Goal: Task Accomplishment & Management: Use online tool/utility

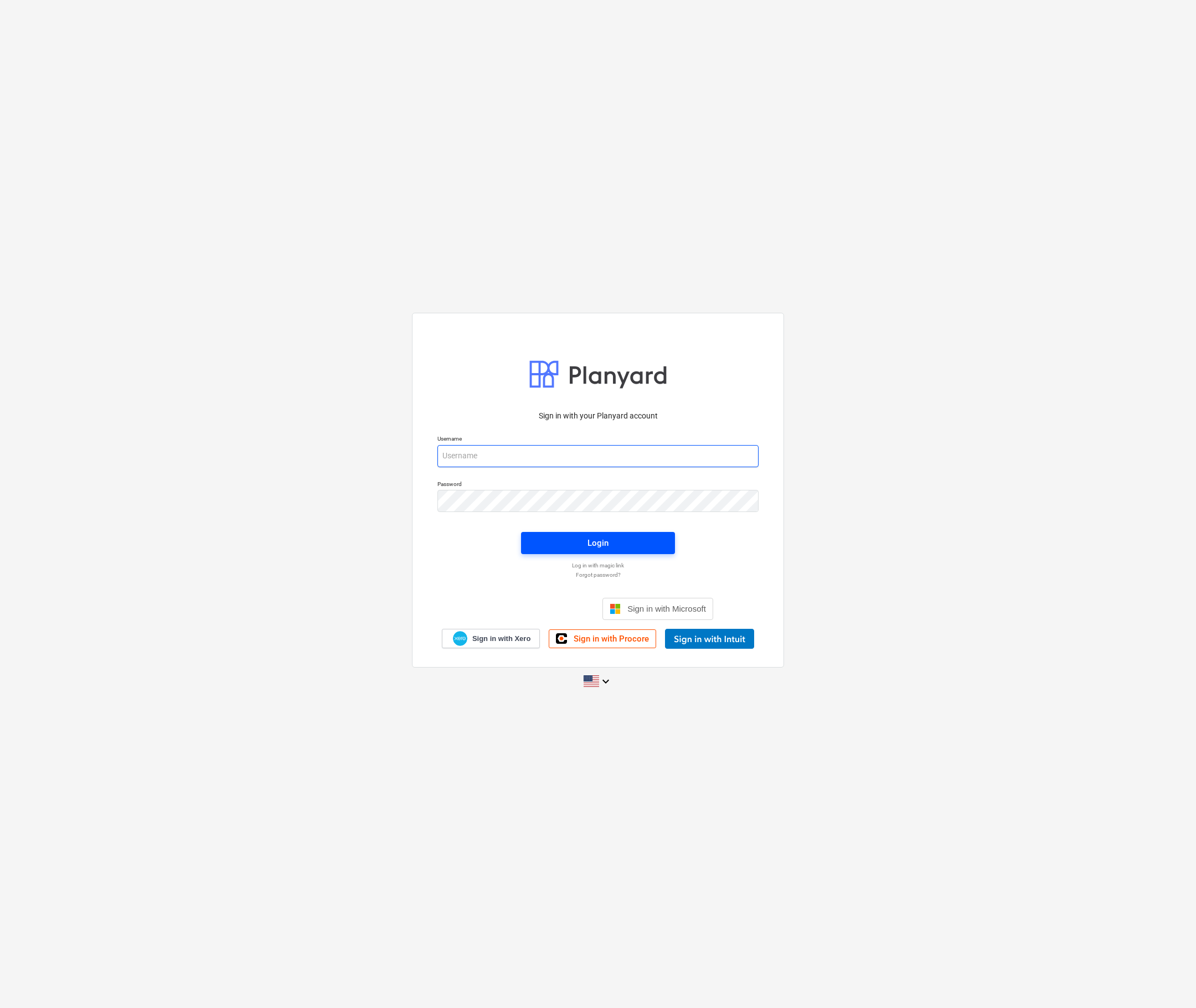
type input "[EMAIL_ADDRESS][DOMAIN_NAME]"
click at [559, 536] on span "Login" at bounding box center [598, 543] width 128 height 15
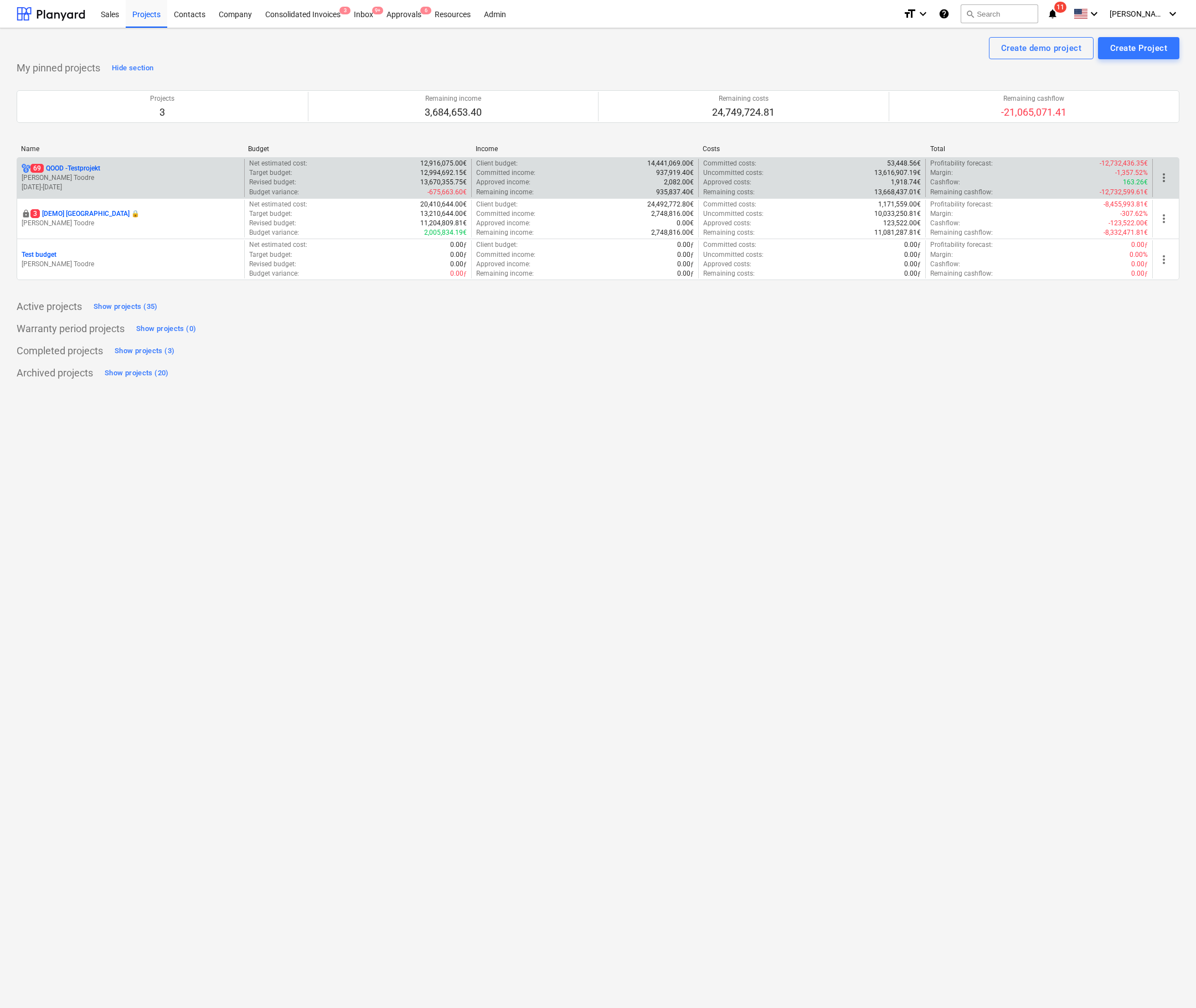
click at [193, 179] on p "[PERSON_NAME] Toodre" at bounding box center [131, 178] width 218 height 9
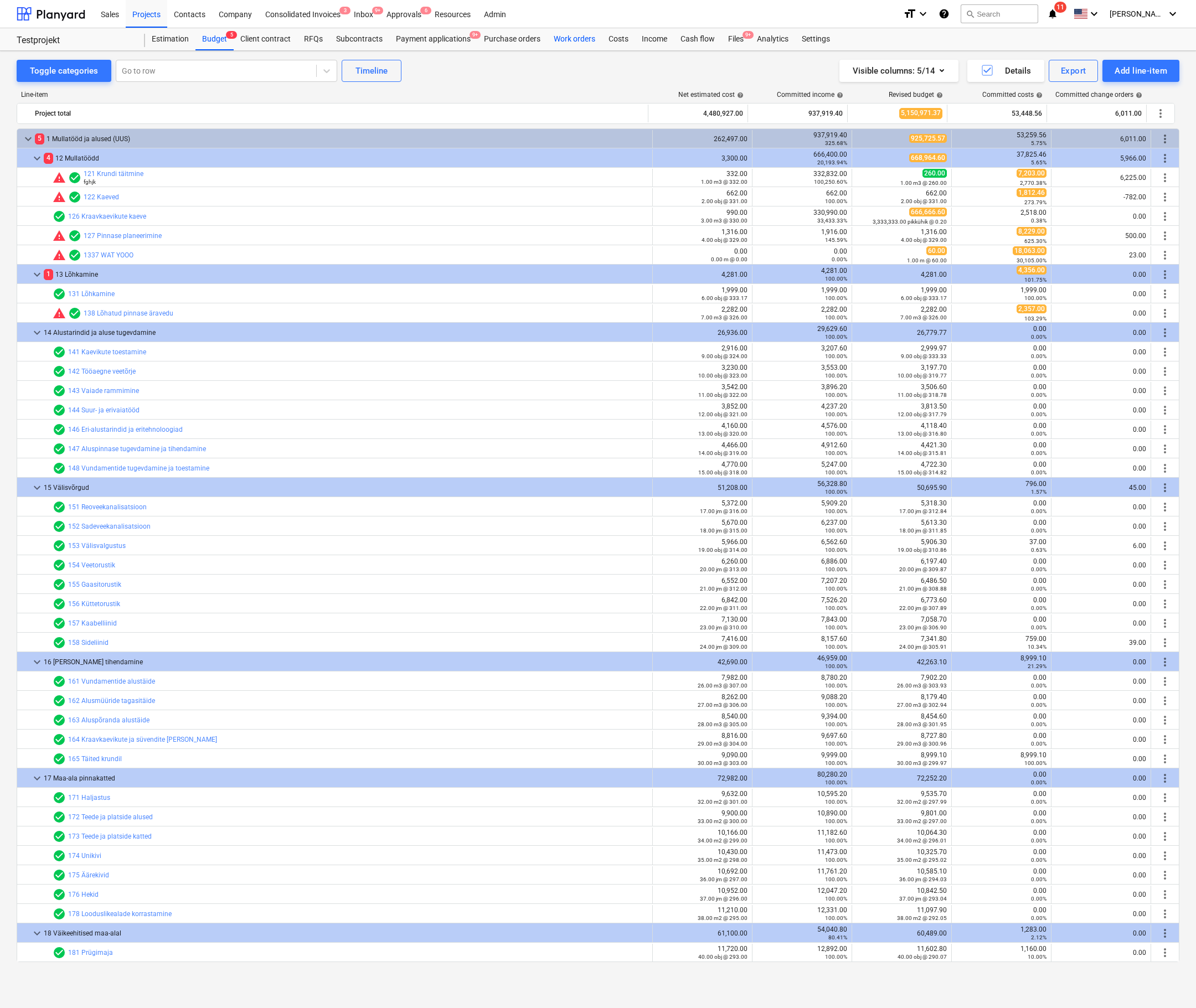
click at [590, 37] on div "Work orders" at bounding box center [574, 40] width 55 height 22
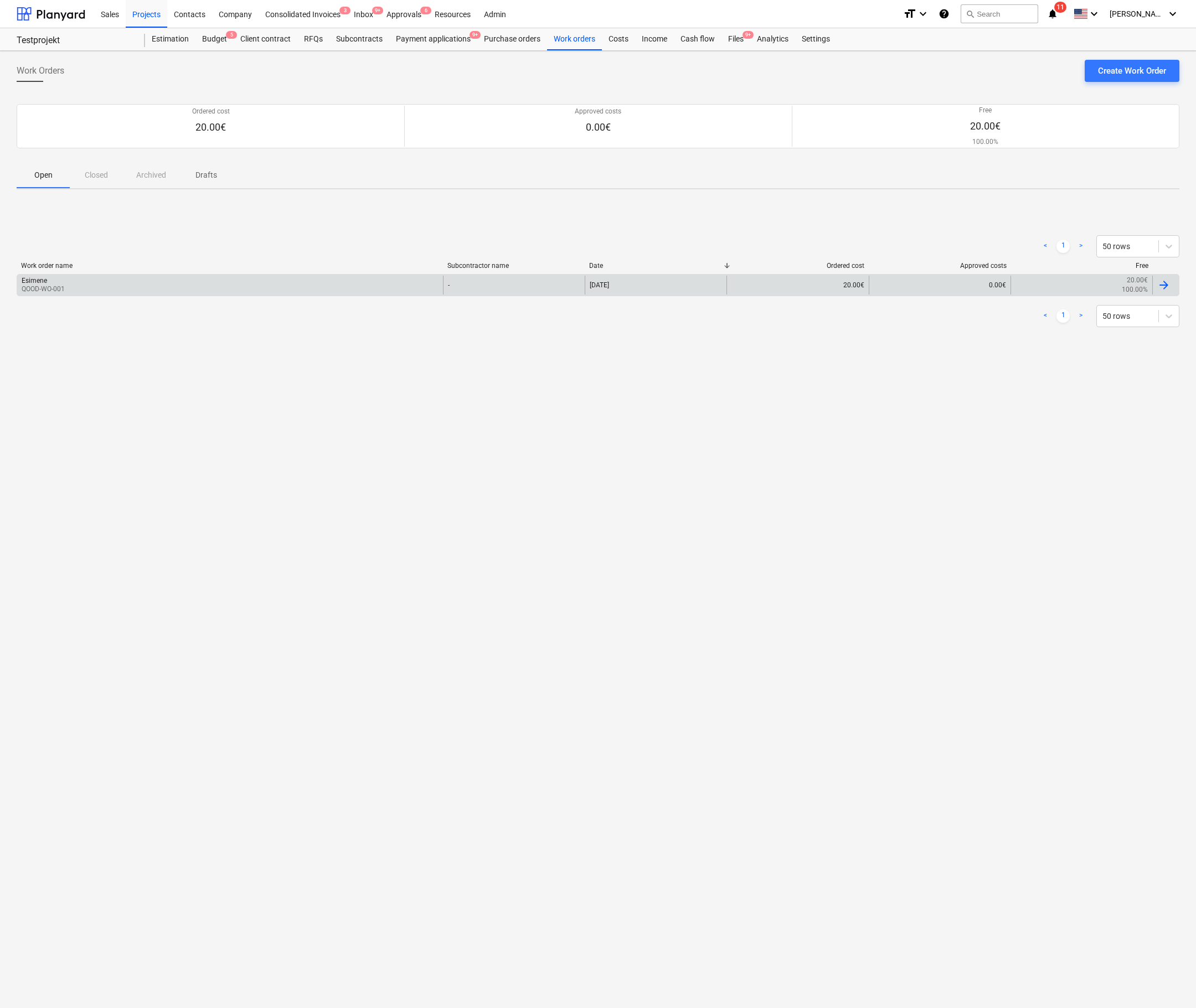
click at [202, 294] on div "Esimene QOOD-WO-001" at bounding box center [230, 285] width 426 height 19
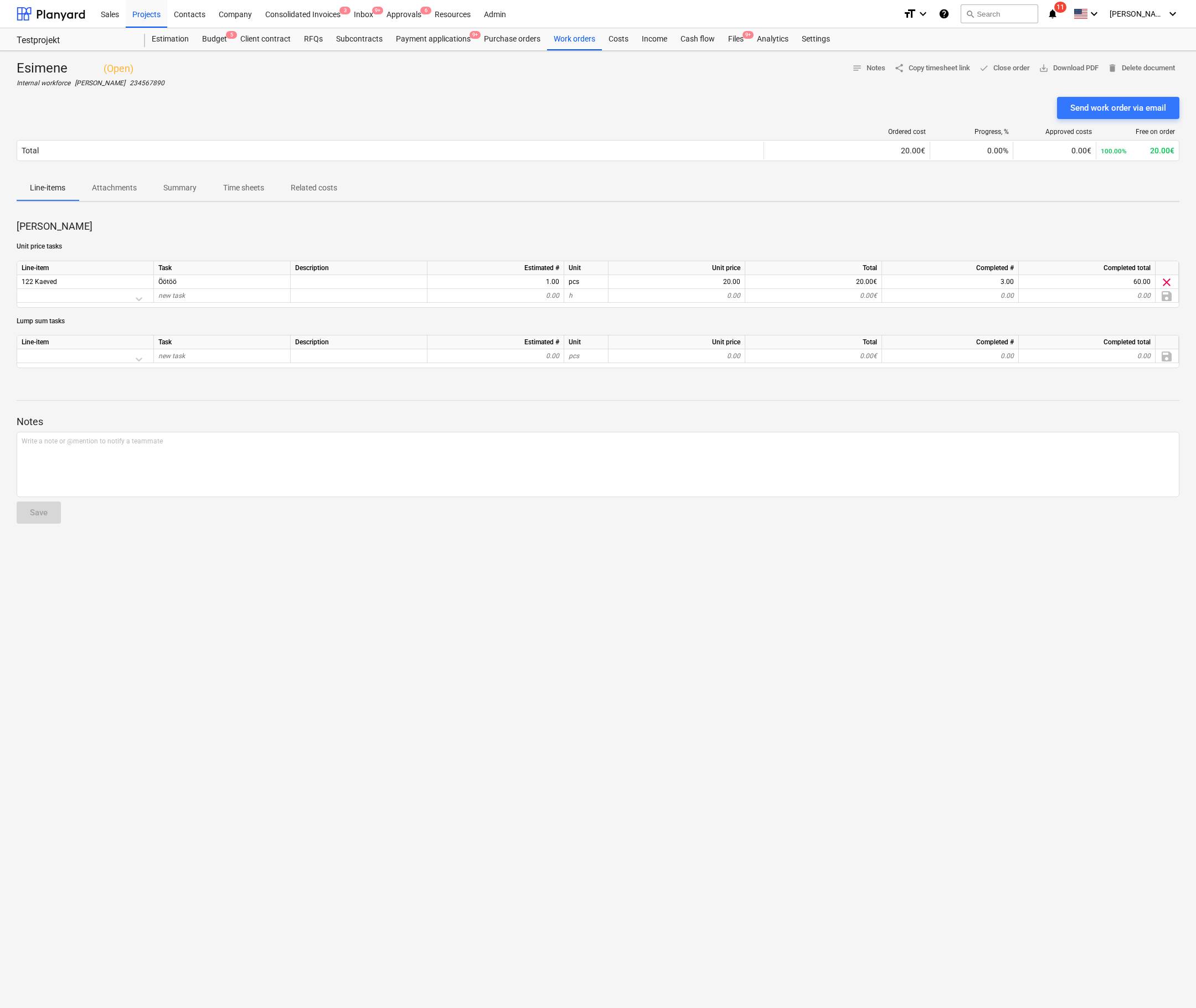
click at [258, 190] on p "Time sheets" at bounding box center [243, 188] width 41 height 12
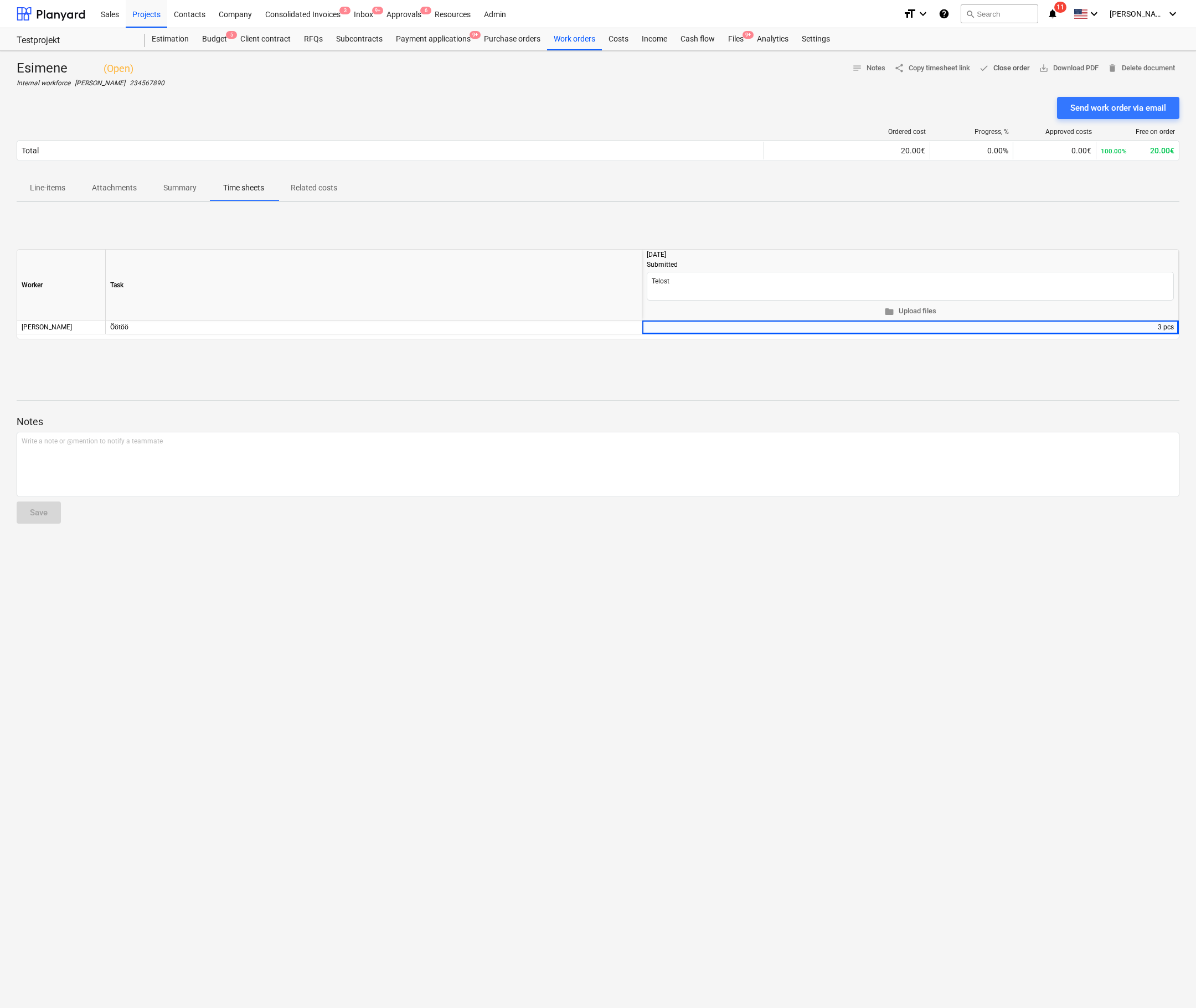
click at [1001, 64] on span "done Close order" at bounding box center [1003, 68] width 51 height 13
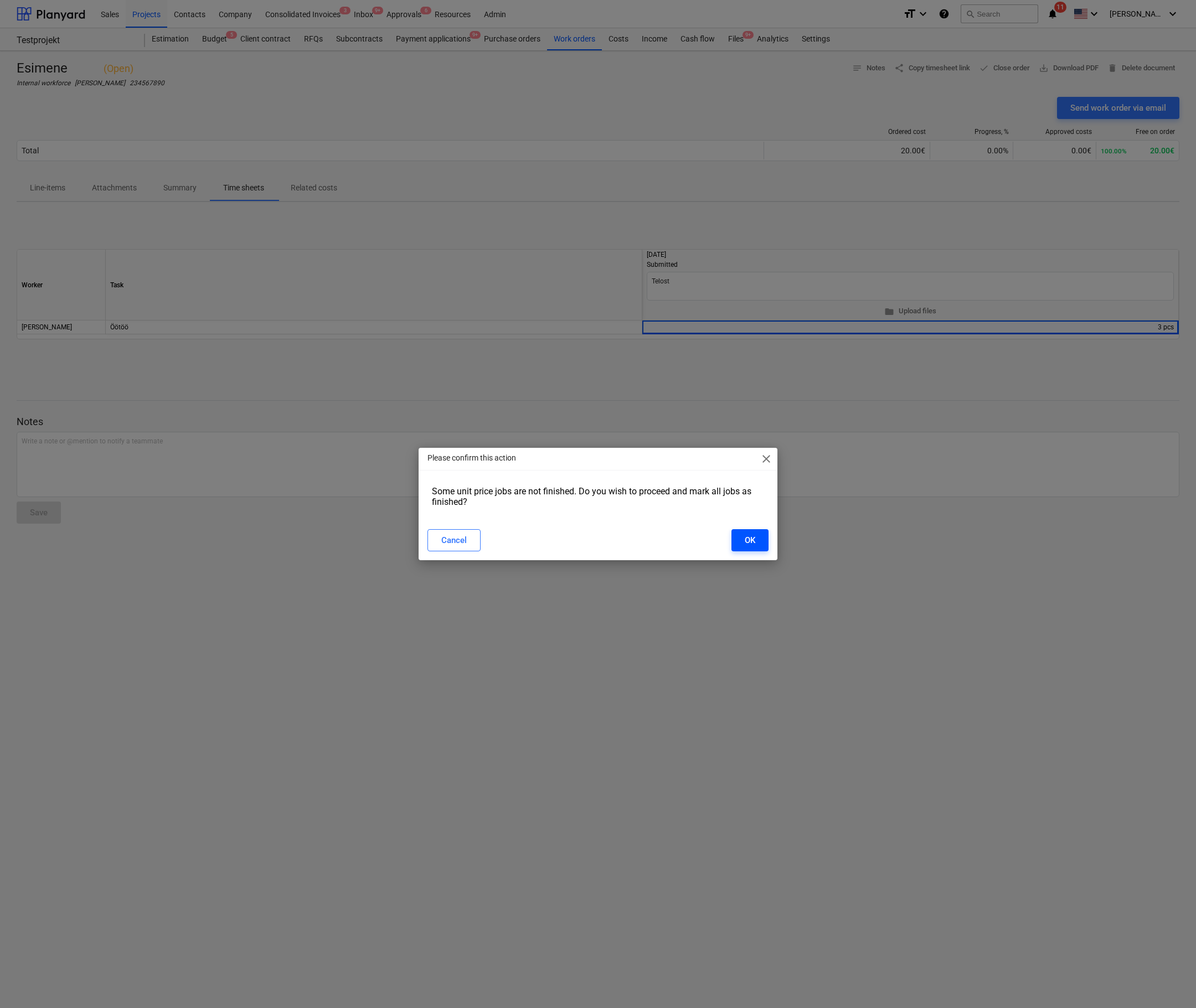
click at [743, 534] on button "OK" at bounding box center [750, 541] width 37 height 22
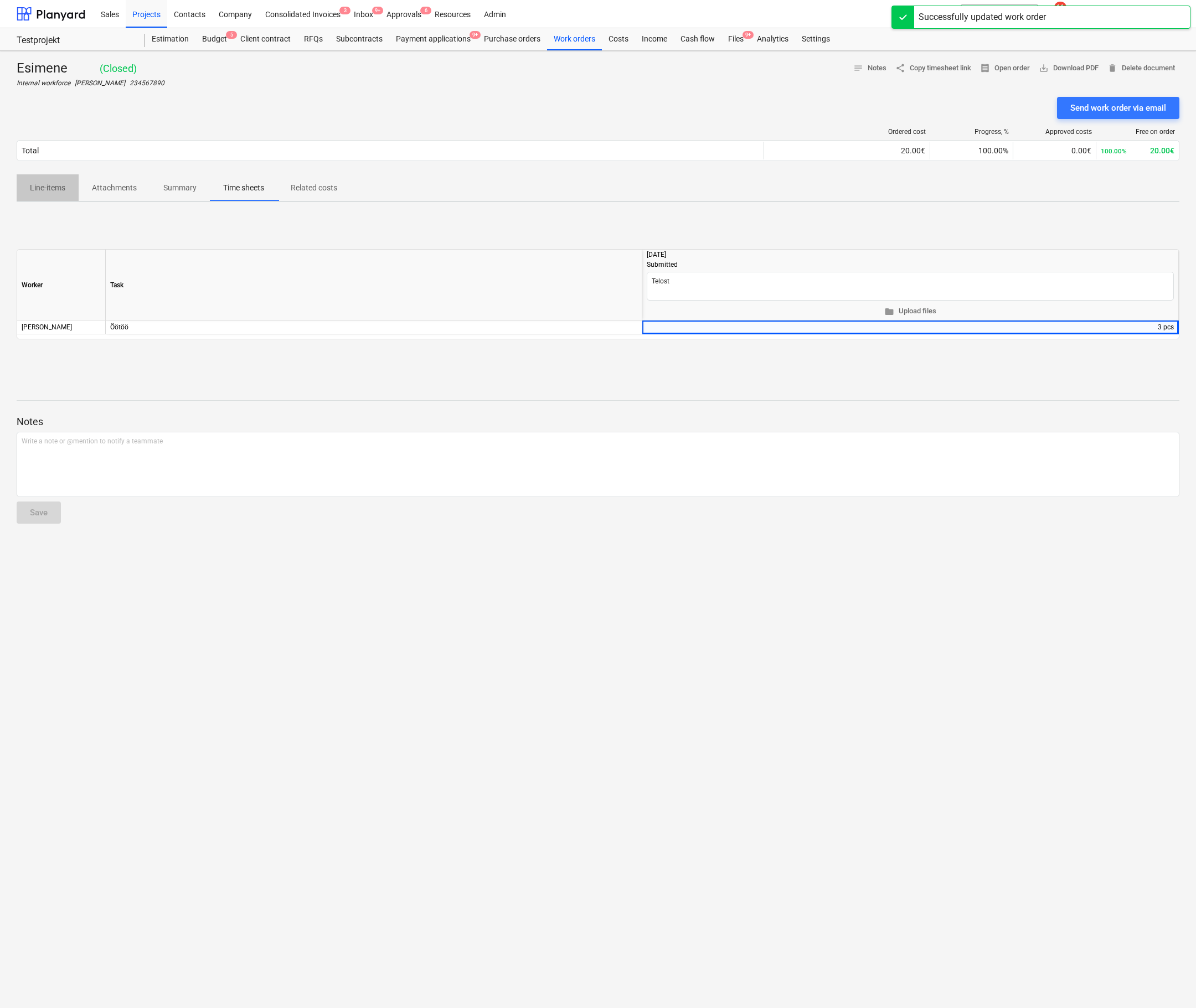
click at [55, 180] on span "Line-items" at bounding box center [47, 188] width 62 height 19
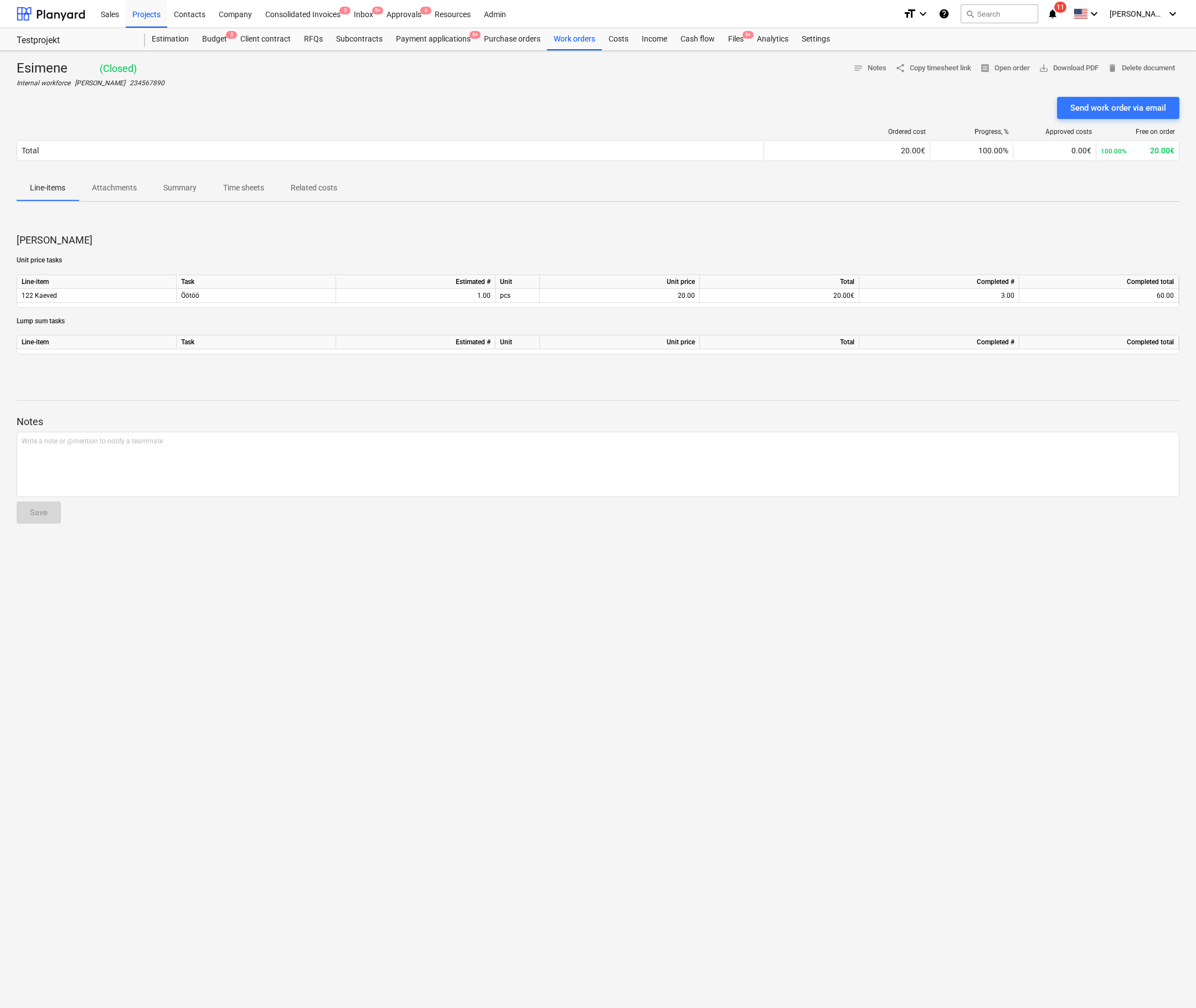
click at [604, 872] on div "Esimene ( Closed ) Internal workforce Jan Toodre 234567890 notes Notes share Co…" at bounding box center [598, 529] width 1196 height 957
click at [252, 200] on button "Time sheets" at bounding box center [243, 187] width 68 height 27
type textarea "x"
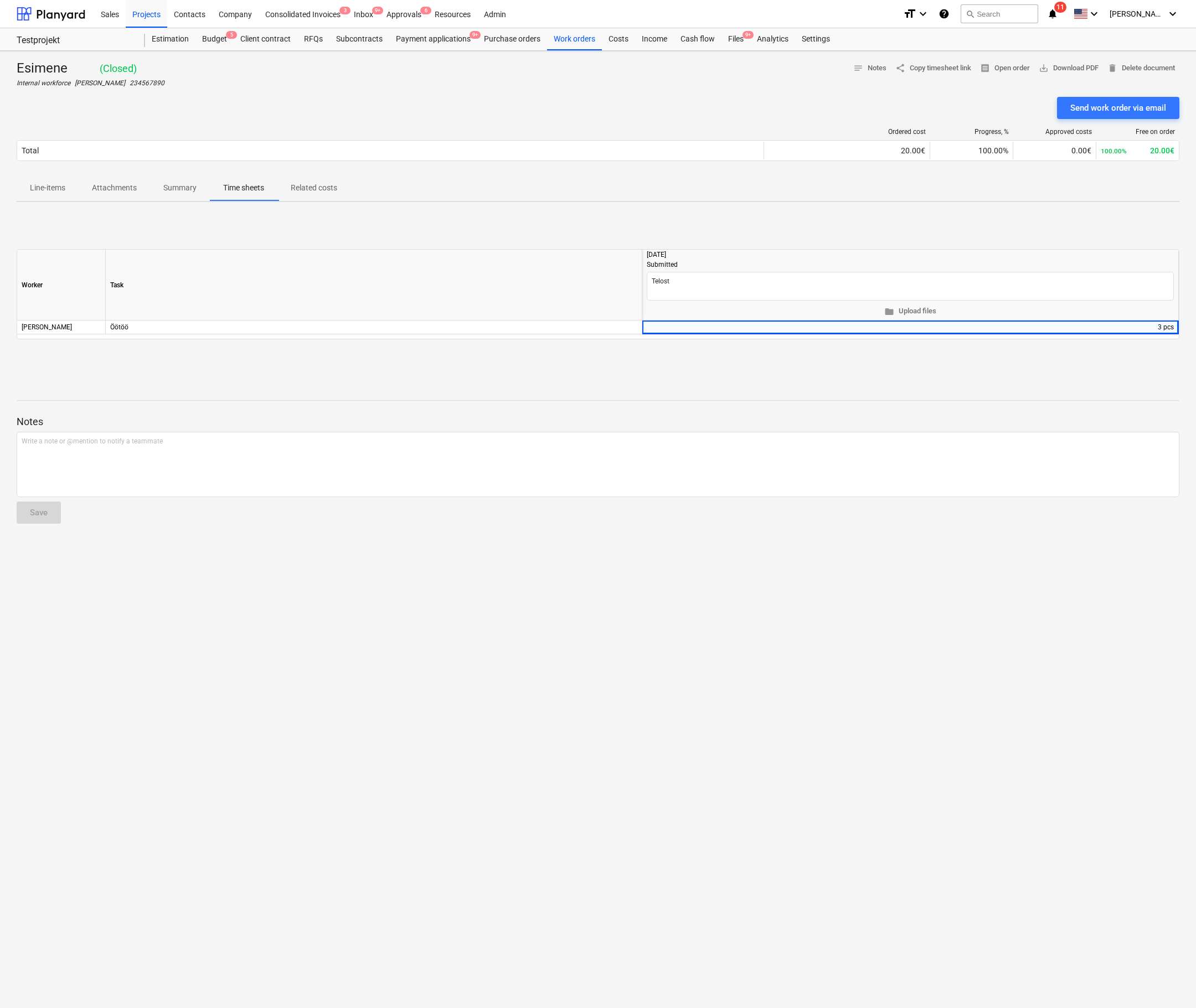
click at [69, 180] on span "Line-items" at bounding box center [47, 188] width 62 height 19
